Goal: Transaction & Acquisition: Purchase product/service

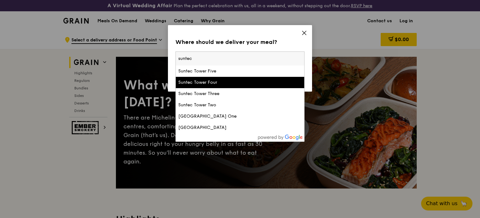
type input "suntec"
click at [225, 85] on div "Suntec Tower Four" at bounding box center [224, 82] width 93 height 6
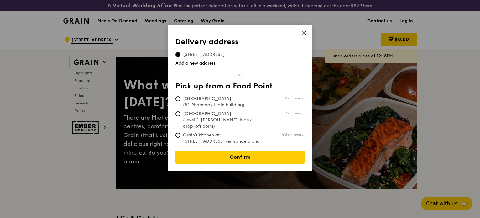
click at [220, 100] on span "[GEOGRAPHIC_DATA] (B2 Pharmacy Main building)" at bounding box center [221, 102] width 93 height 13
click at [180, 100] on input "[GEOGRAPHIC_DATA] (B2 Pharmacy Main building) 3km away" at bounding box center [177, 98] width 5 height 5
radio input "true"
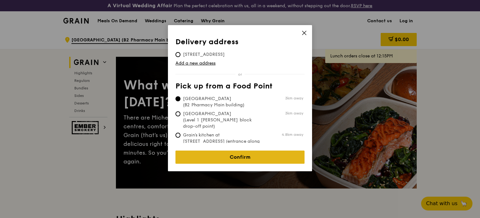
click at [256, 153] on link "Confirm" at bounding box center [239, 156] width 129 height 13
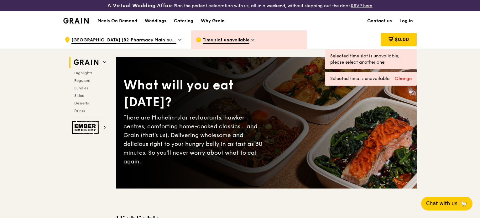
click at [225, 43] on span "Time slot unavailable" at bounding box center [226, 40] width 47 height 7
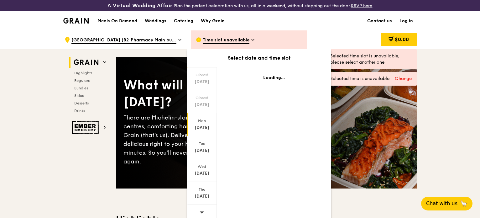
scroll to position [41, 0]
click at [199, 210] on icon at bounding box center [201, 209] width 4 height 5
click at [202, 97] on div "[DATE]" at bounding box center [202, 98] width 28 height 6
click at [201, 95] on div "[DATE]" at bounding box center [202, 98] width 28 height 6
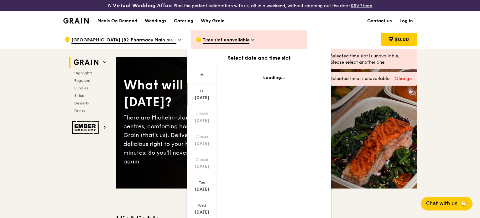
click at [204, 97] on div "[DATE]" at bounding box center [202, 98] width 28 height 6
click at [248, 39] on span "Time slot unavailable" at bounding box center [226, 40] width 47 height 7
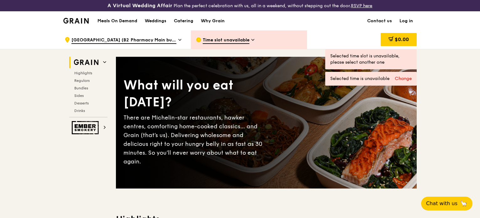
click at [248, 39] on span "Time slot unavailable" at bounding box center [226, 40] width 47 height 7
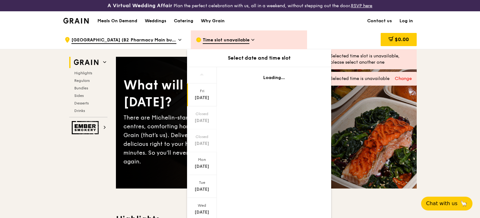
click at [400, 78] on div "Change" at bounding box center [403, 78] width 17 height 6
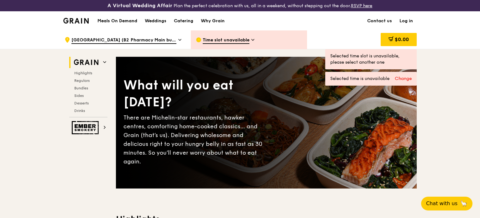
click at [404, 77] on div "Change" at bounding box center [403, 78] width 17 height 6
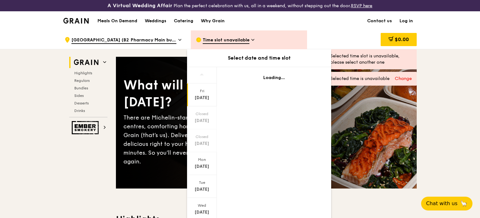
click at [209, 95] on div "[DATE]" at bounding box center [202, 98] width 28 height 6
click at [203, 165] on div "[DATE]" at bounding box center [202, 166] width 28 height 6
